Goal: Navigation & Orientation: Understand site structure

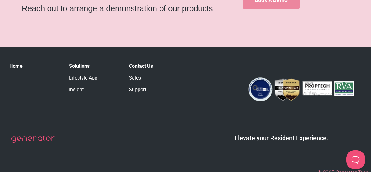
scroll to position [971, 0]
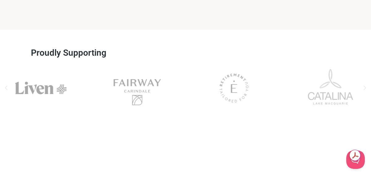
scroll to position [556, 0]
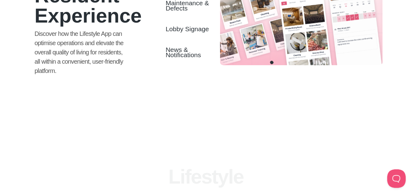
scroll to position [428, 0]
